Goal: Transaction & Acquisition: Purchase product/service

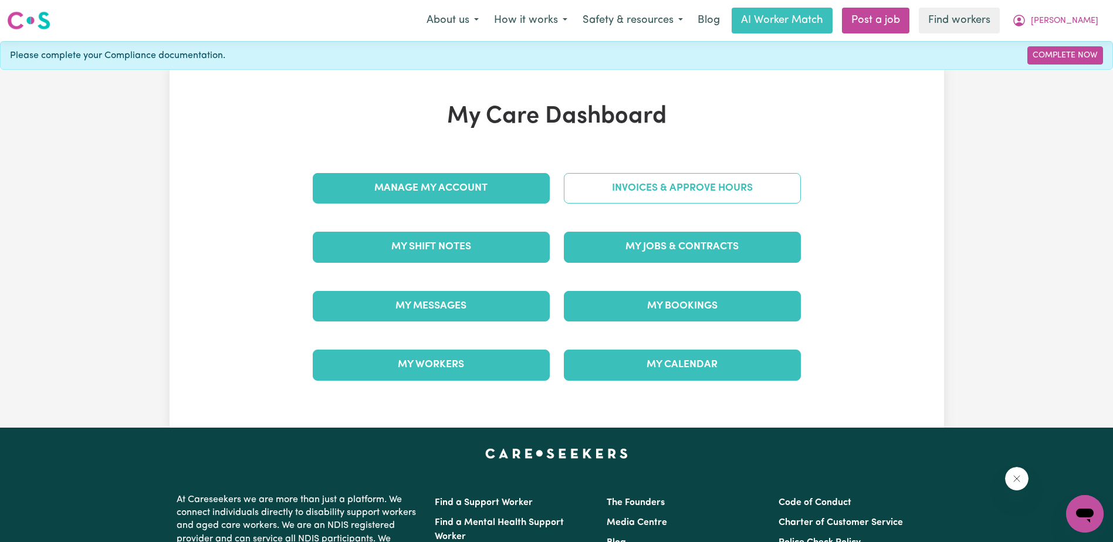
click at [695, 185] on link "Invoices & Approve Hours" at bounding box center [682, 188] width 237 height 31
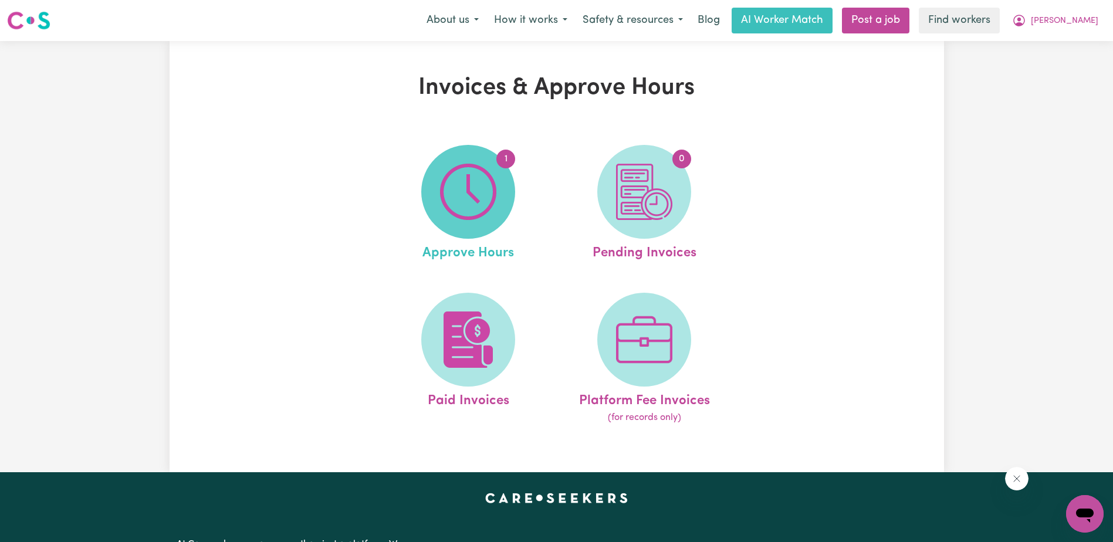
click at [459, 209] on img at bounding box center [468, 192] width 56 height 56
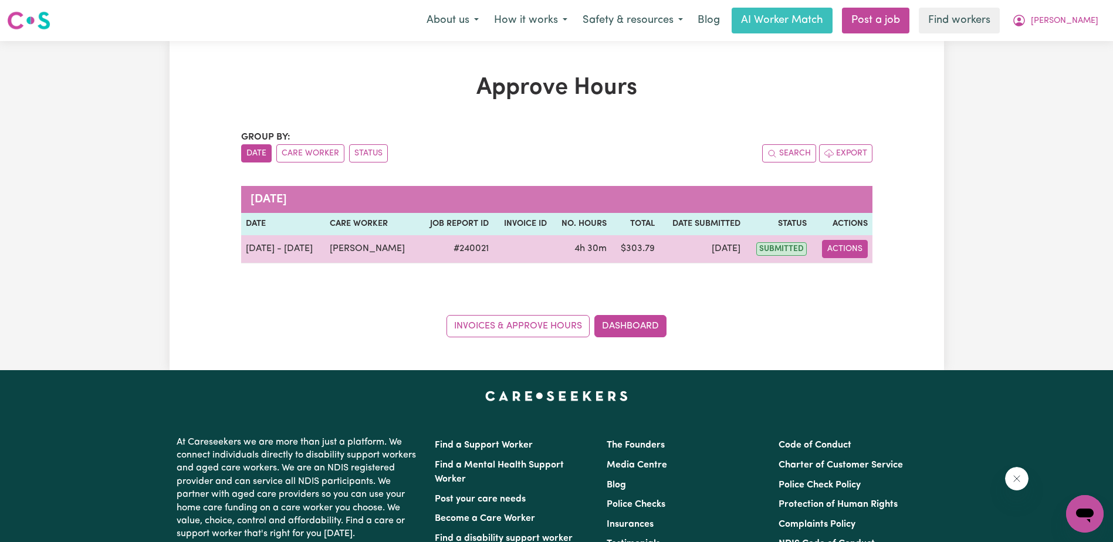
click at [835, 245] on button "Actions" at bounding box center [845, 249] width 46 height 18
click at [855, 274] on link "View Job Report" at bounding box center [874, 276] width 100 height 23
select select "pm"
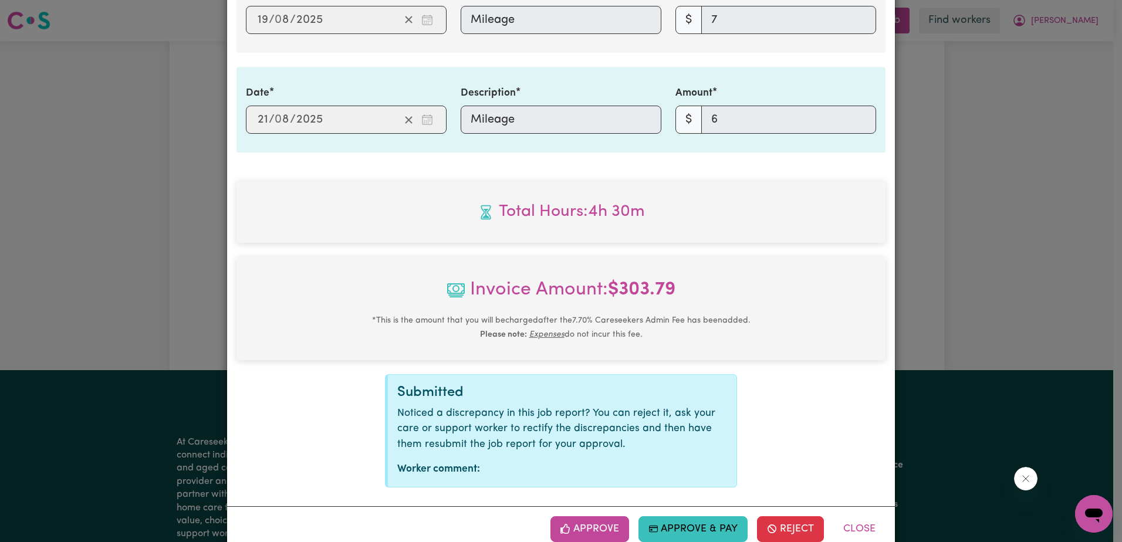
scroll to position [678, 0]
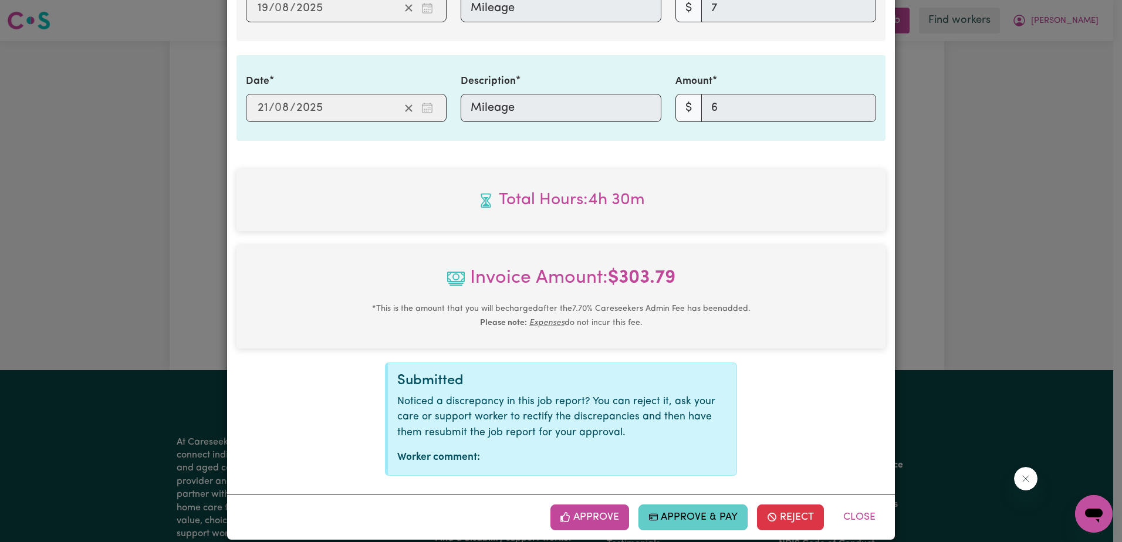
click at [691, 505] on button "Approve & Pay" at bounding box center [693, 518] width 110 height 26
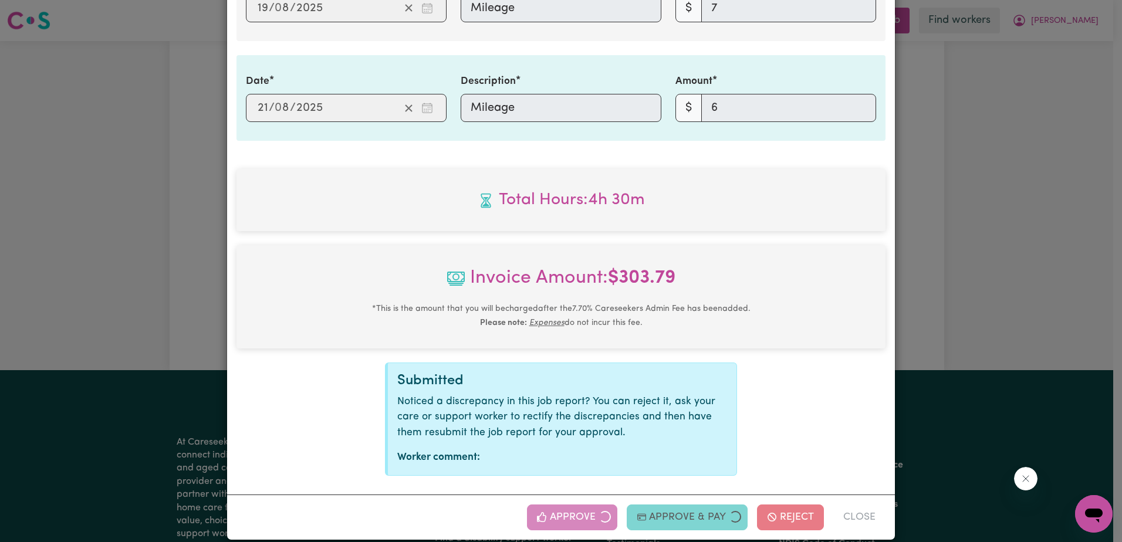
select select "card_1QINzUB2z0xKyepBNbshkzjV"
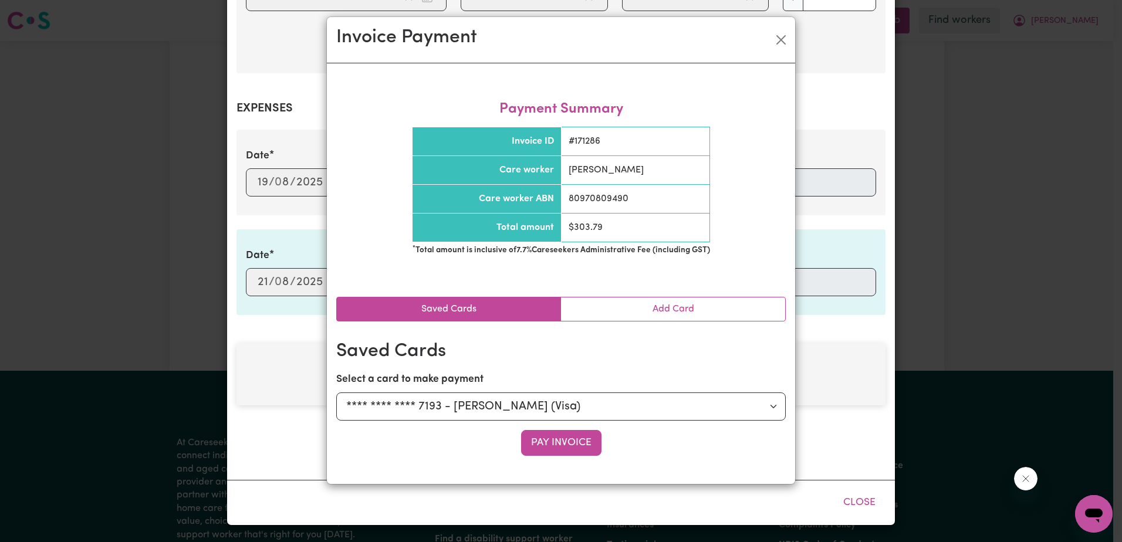
scroll to position [489, 0]
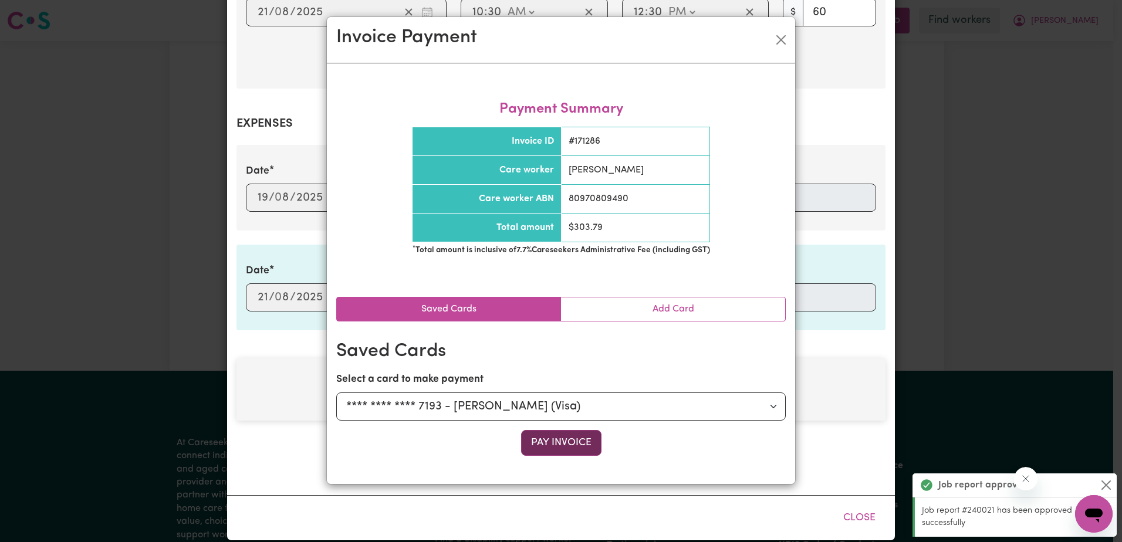
click at [552, 441] on button "Pay Invoice" at bounding box center [561, 443] width 80 height 26
